Goal: Find specific page/section: Find specific page/section

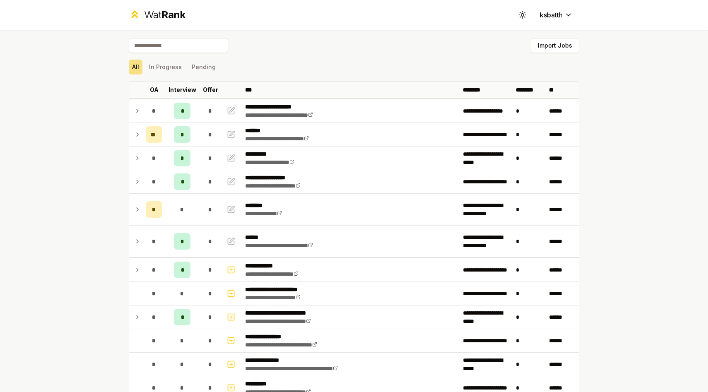
scroll to position [1, 0]
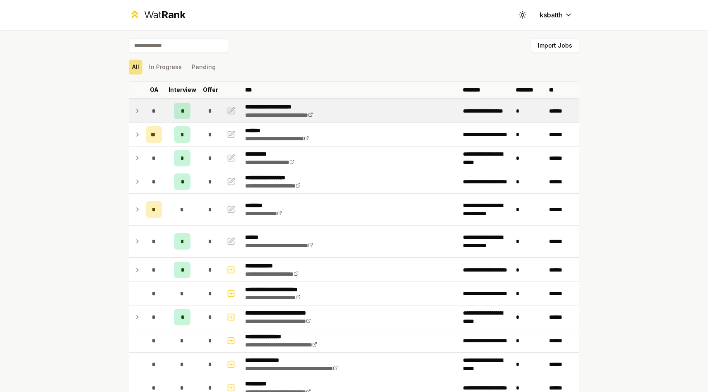
click at [144, 114] on td "*" at bounding box center [153, 110] width 23 height 23
